Goal: Information Seeking & Learning: Learn about a topic

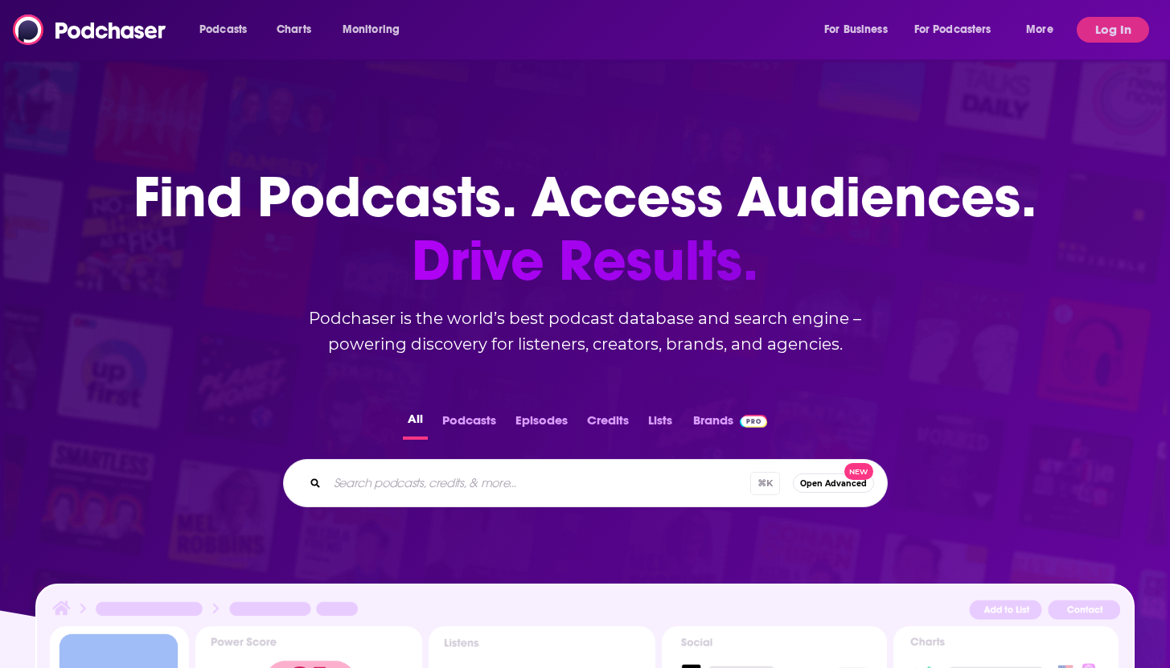
click at [474, 488] on input "Search podcasts, credits, & more..." at bounding box center [538, 483] width 423 height 26
click at [1131, 25] on button "Log In" at bounding box center [1112, 30] width 72 height 26
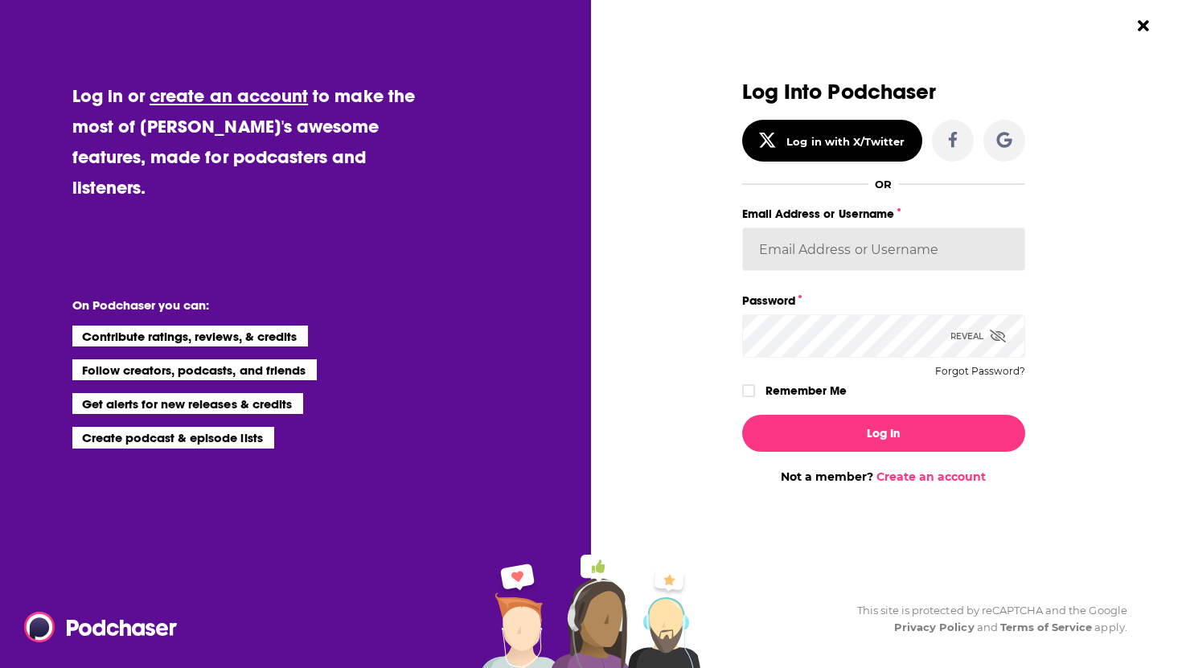
click at [825, 248] on input "Email Address or Username" at bounding box center [883, 248] width 283 height 43
type input "TrevorC"
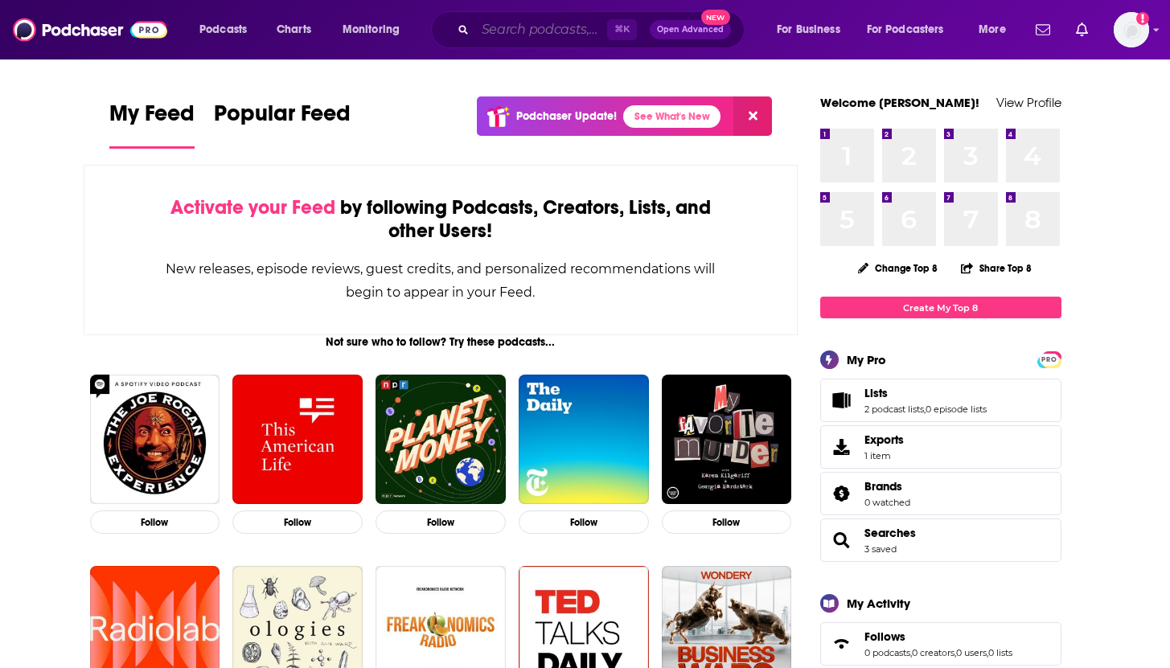
click at [576, 28] on input "Search podcasts, credits, & more..." at bounding box center [541, 30] width 132 height 26
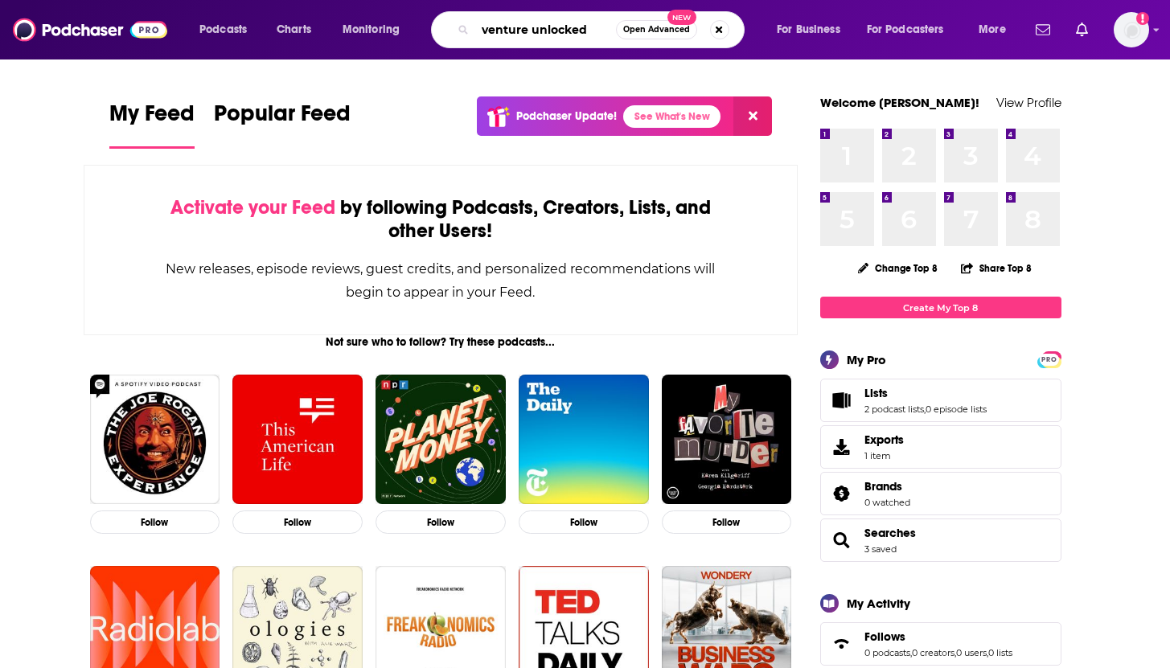
type input "venture unlocked"
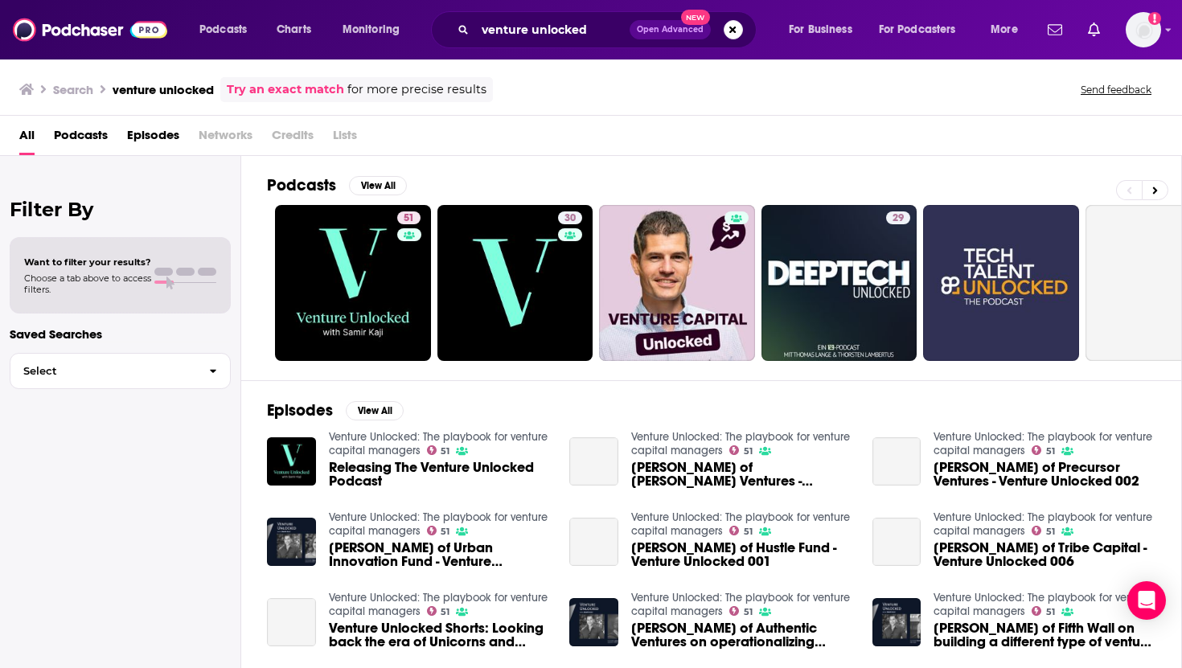
click at [98, 138] on span "Podcasts" at bounding box center [81, 138] width 54 height 33
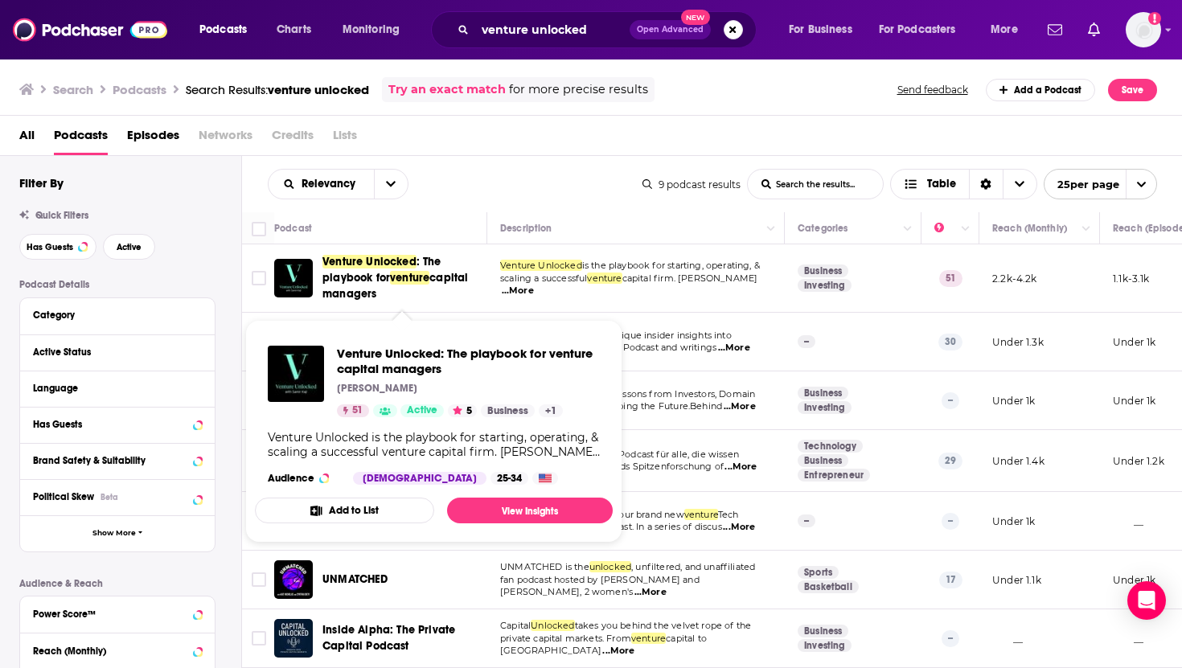
click at [408, 262] on span "Venture Unlocked" at bounding box center [369, 262] width 94 height 14
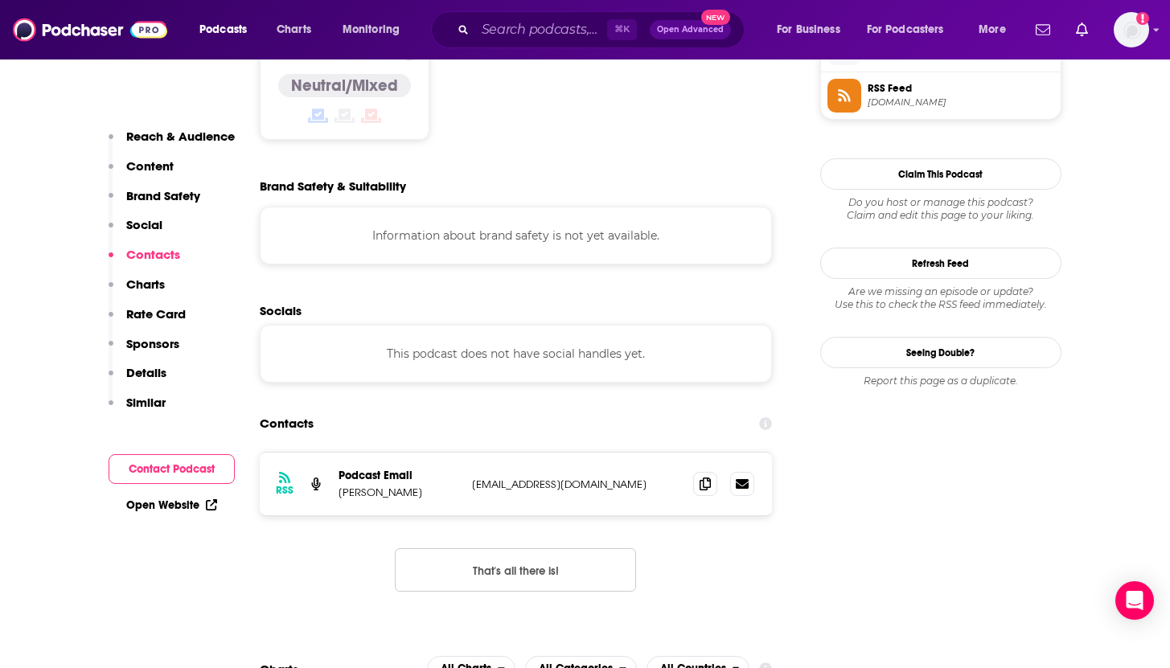
scroll to position [1393, 0]
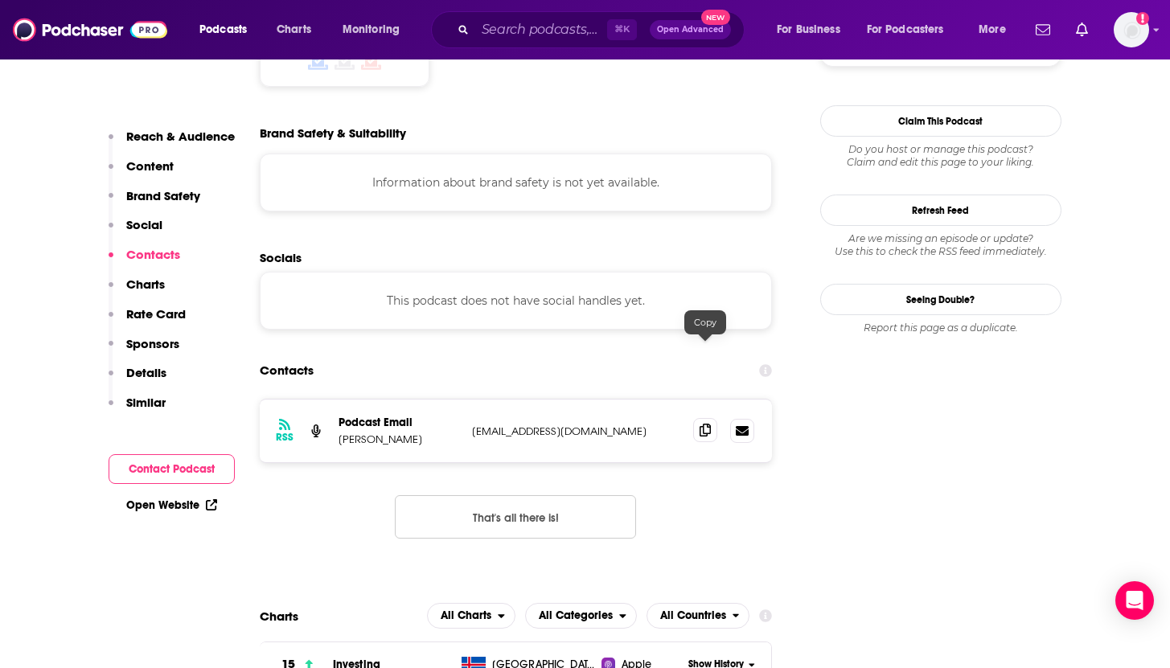
click at [706, 424] on icon at bounding box center [704, 430] width 11 height 13
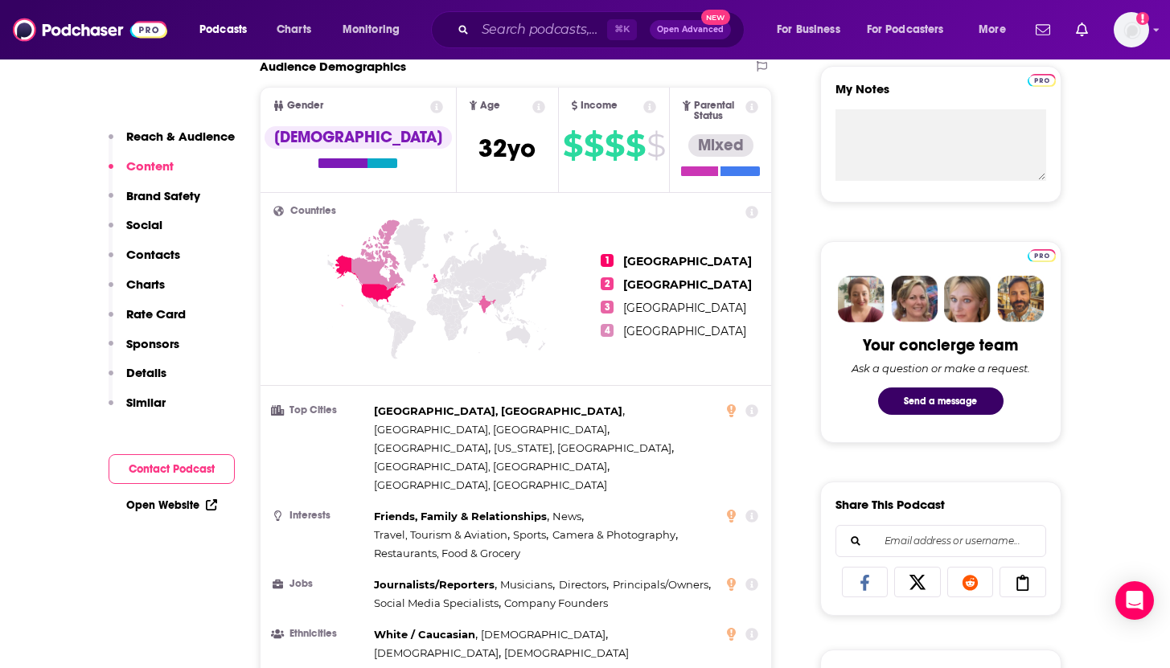
scroll to position [0, 0]
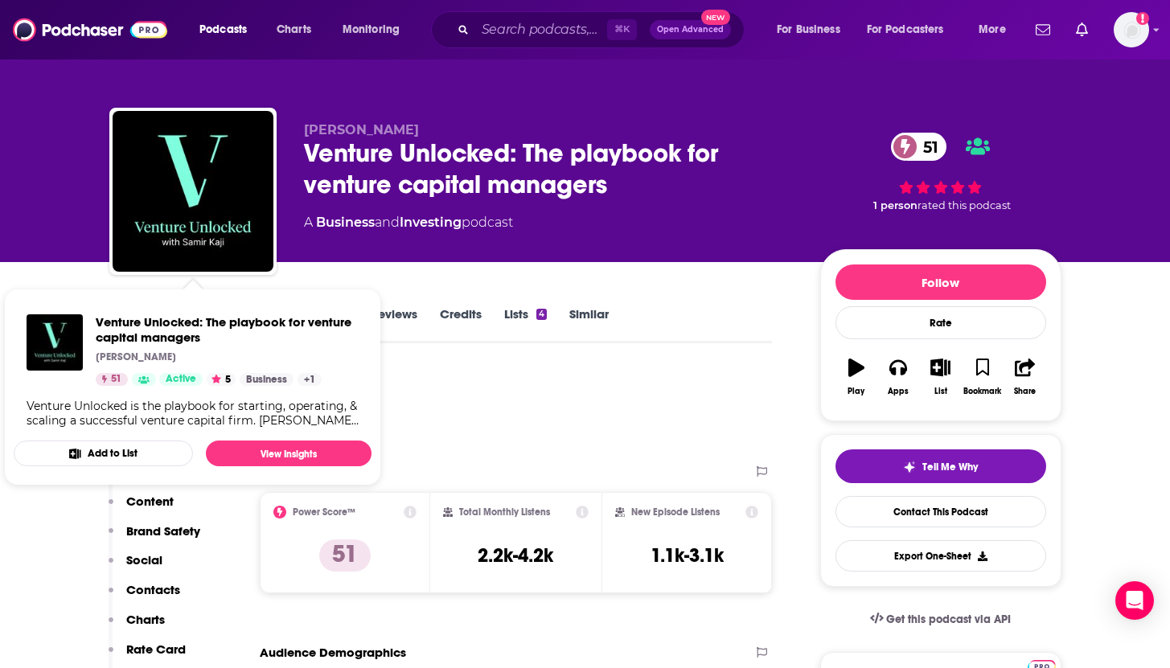
drag, startPoint x: 652, startPoint y: 443, endPoint x: 322, endPoint y: 394, distance: 334.0
click at [648, 437] on div "Podcast Insights" at bounding box center [434, 410] width 650 height 82
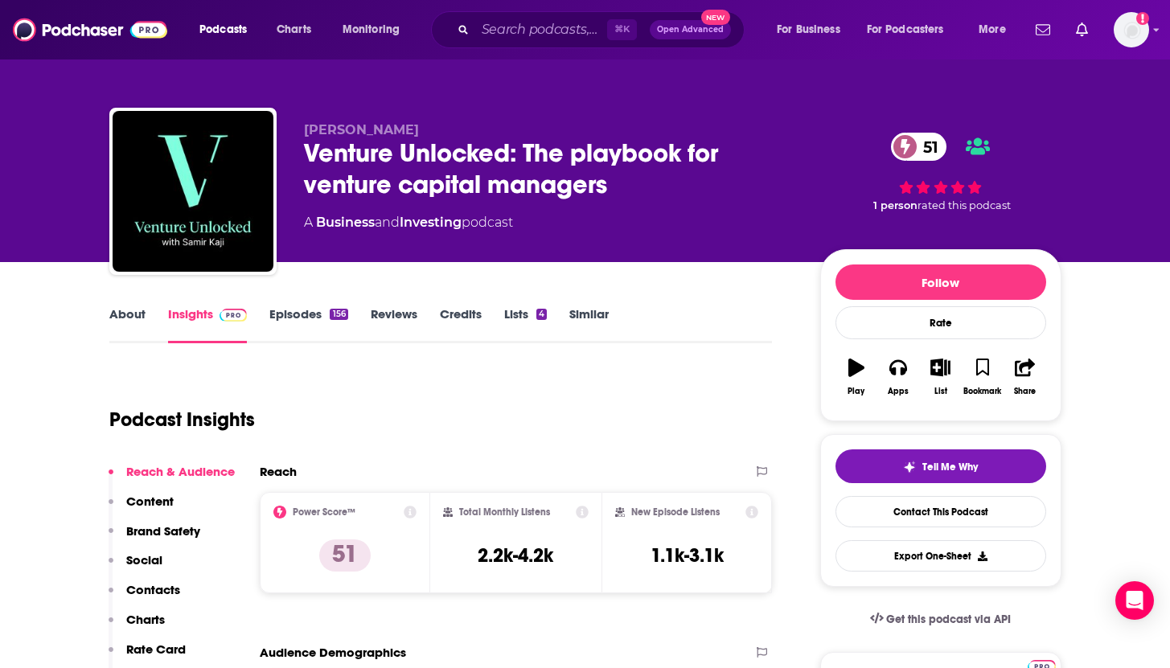
click at [119, 310] on link "About" at bounding box center [127, 324] width 36 height 37
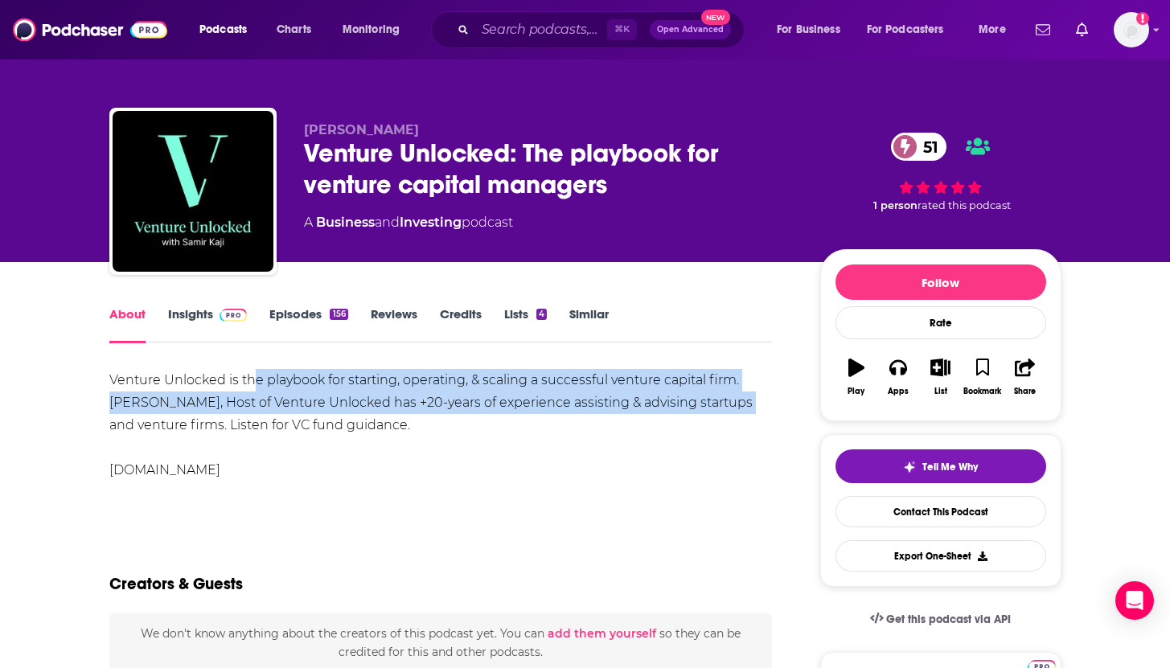
drag, startPoint x: 256, startPoint y: 383, endPoint x: 743, endPoint y: 395, distance: 487.2
click at [743, 395] on div "Venture Unlocked is the playbook for starting, operating, & scaling a successfu…" at bounding box center [440, 425] width 663 height 113
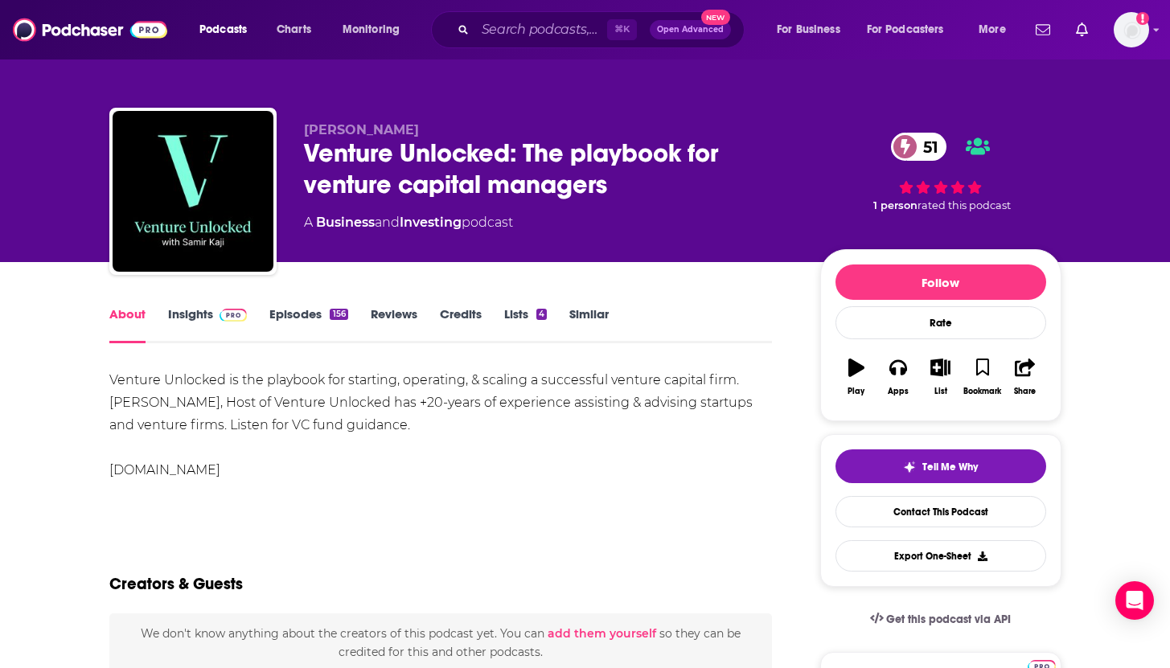
click at [743, 394] on div "Venture Unlocked is the playbook for starting, operating, & scaling a successfu…" at bounding box center [440, 425] width 663 height 113
